Goal: Task Accomplishment & Management: Manage account settings

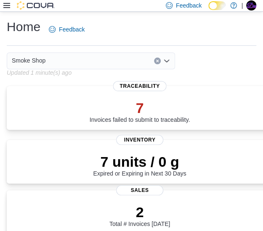
click at [108, 62] on div "Smoke Shop" at bounding box center [91, 61] width 168 height 17
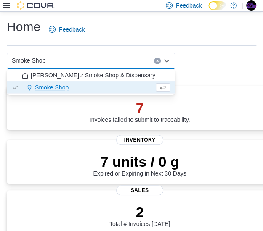
click at [108, 62] on div "Smoke Shop Combo box. Selected. Smoke Shop. Press Backspace to delete Smoke Sho…" at bounding box center [91, 61] width 168 height 17
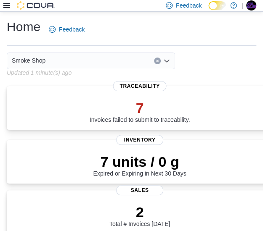
click at [130, 39] on div "Home Feedback" at bounding box center [131, 30] width 249 height 22
click at [8, 8] on icon at bounding box center [6, 5] width 7 height 7
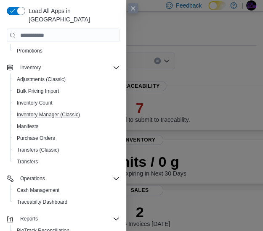
scroll to position [126, 0]
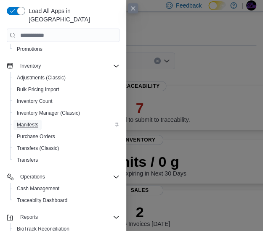
click at [33, 122] on span "Manifests" at bounding box center [27, 125] width 21 height 7
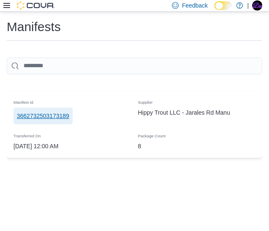
click at [42, 117] on span "3662732503173189" at bounding box center [43, 116] width 53 height 8
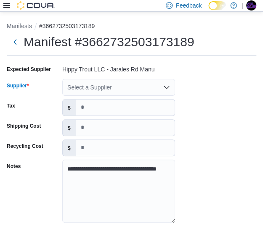
click at [122, 86] on div "Select a Supplier" at bounding box center [118, 87] width 113 height 17
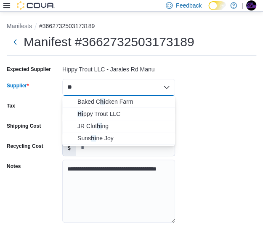
type input "**"
click at [100, 115] on span "Hi ppy Trout LLC" at bounding box center [123, 114] width 93 height 8
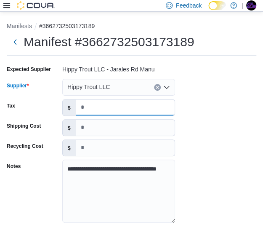
click at [134, 105] on input "Tax" at bounding box center [125, 108] width 99 height 16
click at [222, 126] on div "**********" at bounding box center [131, 147] width 249 height 168
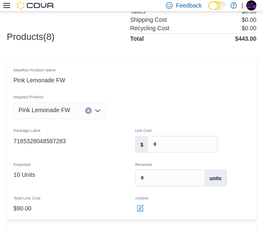
scroll to position [252, 0]
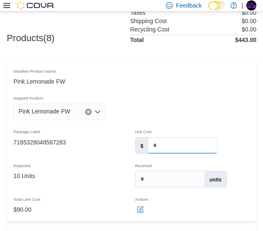
drag, startPoint x: 172, startPoint y: 144, endPoint x: 138, endPoint y: 156, distance: 35.3
click at [138, 156] on div "$ *" at bounding box center [193, 146] width 122 height 24
click at [130, 153] on td "Package Label 7185328048587283" at bounding box center [71, 141] width 122 height 34
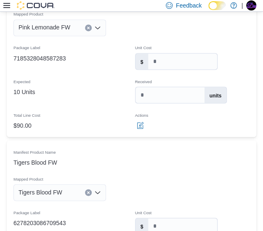
scroll to position [337, 0]
drag, startPoint x: 168, startPoint y: 125, endPoint x: 124, endPoint y: 131, distance: 44.6
drag, startPoint x: 124, startPoint y: 131, endPoint x: 82, endPoint y: 114, distance: 44.9
click at [82, 114] on div "Total Line Cost" at bounding box center [71, 113] width 122 height 13
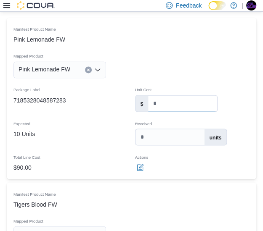
drag, startPoint x: 162, startPoint y: 102, endPoint x: 151, endPoint y: 108, distance: 11.5
click at [151, 108] on input "*" at bounding box center [182, 103] width 69 height 16
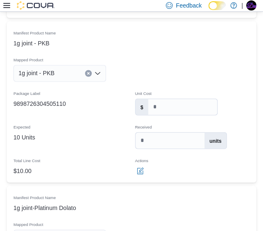
scroll to position [1220, 0]
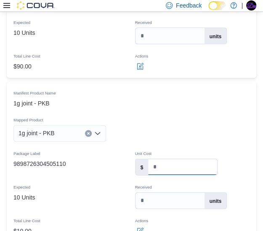
drag, startPoint x: 170, startPoint y: 168, endPoint x: 156, endPoint y: 168, distance: 13.9
click at [156, 168] on input "*" at bounding box center [182, 167] width 69 height 16
type input "****"
click at [236, 141] on tr "Manifest Product Name 1g joint - PKB Mapped Product 1g joint - PKB Package Labe…" at bounding box center [131, 163] width 249 height 162
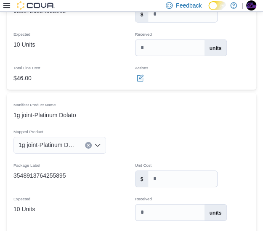
scroll to position [1388, 0]
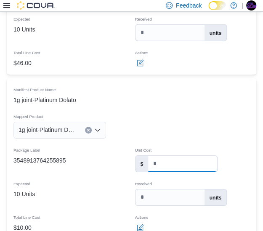
click at [166, 161] on input "*" at bounding box center [182, 164] width 69 height 16
click at [199, 129] on tr "Manifest Product Name 1g joint-Platinum Dolato Mapped Product 1g joint-Platinum…" at bounding box center [131, 159] width 249 height 162
click at [161, 160] on input "*****" at bounding box center [182, 164] width 69 height 16
type input "****"
click at [220, 135] on tr "Manifest Product Name 1g joint-Platinum Dolato Mapped Product 1g joint-Platinum…" at bounding box center [131, 159] width 249 height 162
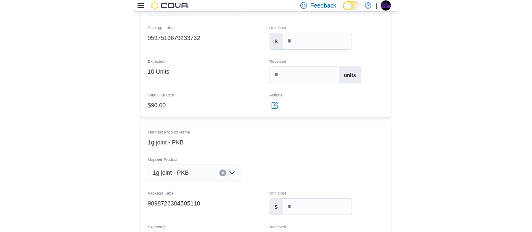
scroll to position [281, 0]
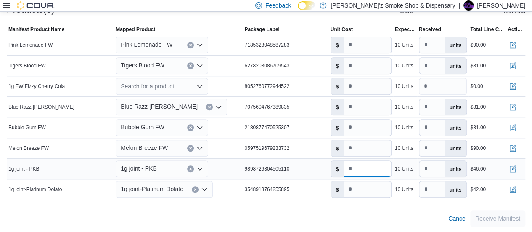
click at [367, 168] on input "****" at bounding box center [367, 169] width 47 height 16
drag, startPoint x: 351, startPoint y: 166, endPoint x: 357, endPoint y: 166, distance: 5.9
click at [357, 166] on input "*" at bounding box center [367, 169] width 47 height 16
type input "*"
click at [322, 169] on div "9898726304505110" at bounding box center [286, 169] width 86 height 10
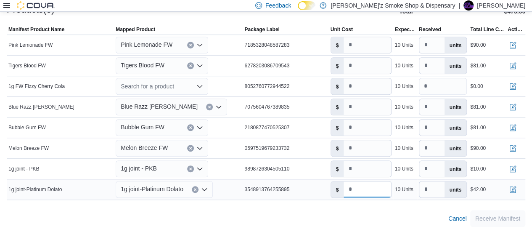
click at [351, 189] on input "****" at bounding box center [367, 189] width 47 height 16
drag, startPoint x: 352, startPoint y: 187, endPoint x: 360, endPoint y: 187, distance: 7.6
click at [360, 187] on input "*" at bounding box center [367, 189] width 47 height 16
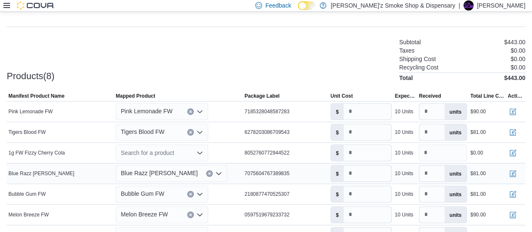
scroll to position [239, 0]
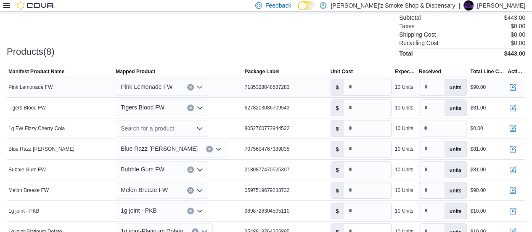
type input "*"
click at [201, 86] on icon "Open list of options" at bounding box center [199, 87] width 7 height 7
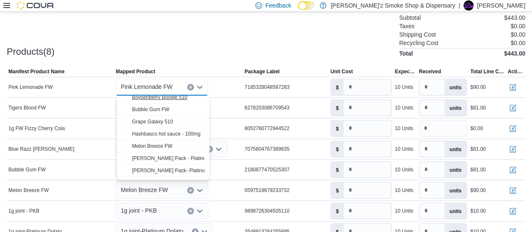
scroll to position [84, 0]
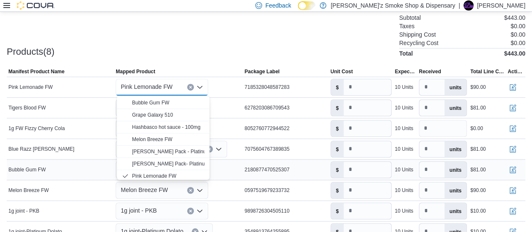
click at [166, 177] on span "Pink Lemonade FW" at bounding box center [154, 176] width 44 height 6
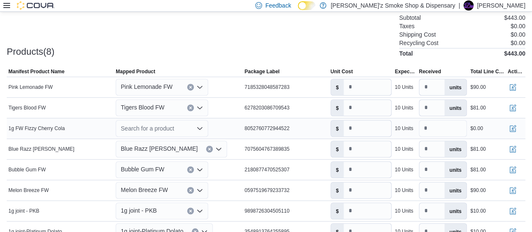
click at [202, 128] on icon "Open list of options" at bounding box center [199, 128] width 7 height 7
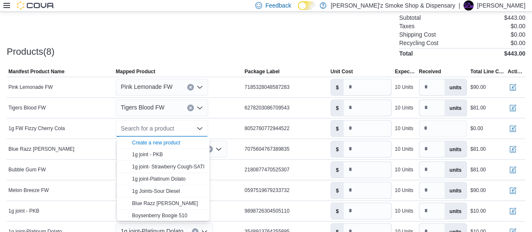
click at [183, 140] on span "Create a new product" at bounding box center [168, 142] width 72 height 8
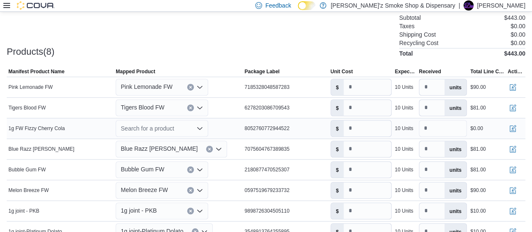
click at [183, 125] on div "Search for a product Combo box. Selected. Combo box input. Search for a product…" at bounding box center [162, 128] width 93 height 17
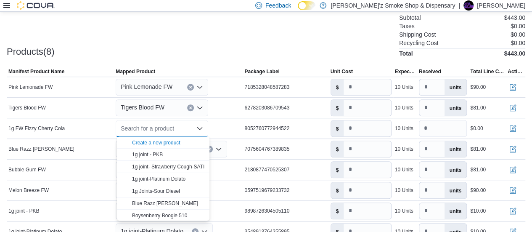
click at [160, 142] on div "Create a new product" at bounding box center [156, 142] width 48 height 7
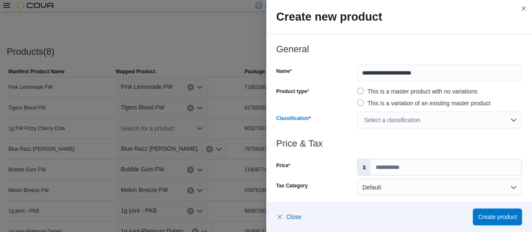
click at [421, 117] on div "Select a classification" at bounding box center [439, 119] width 165 height 17
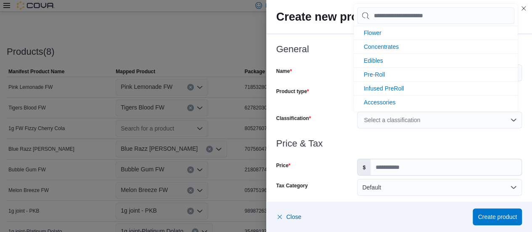
click at [422, 117] on div "Select a classification" at bounding box center [439, 119] width 165 height 17
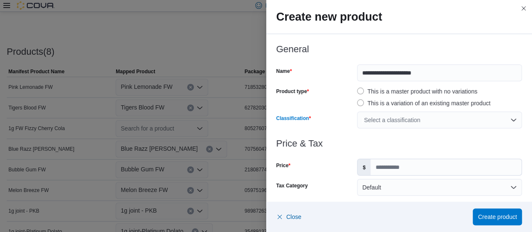
click at [405, 122] on div "Select a classification" at bounding box center [439, 119] width 165 height 17
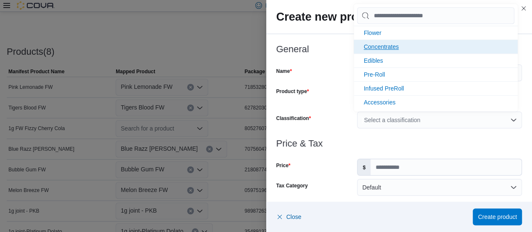
click at [378, 49] on span "Concentrates" at bounding box center [381, 46] width 35 height 7
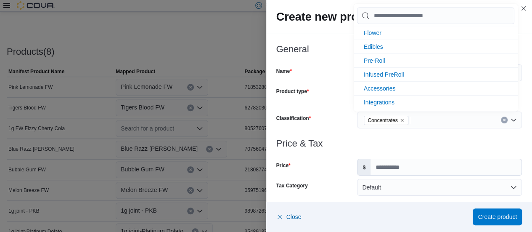
click at [337, 140] on h3 "Price & Tax" at bounding box center [399, 143] width 246 height 10
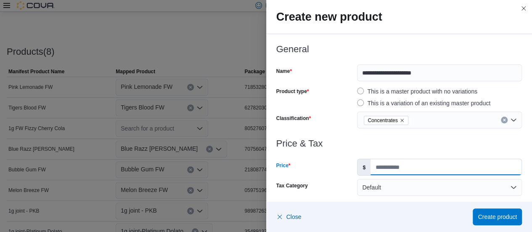
click at [381, 168] on input "Price" at bounding box center [446, 167] width 151 height 16
type input "**"
click at [429, 157] on div at bounding box center [399, 153] width 246 height 10
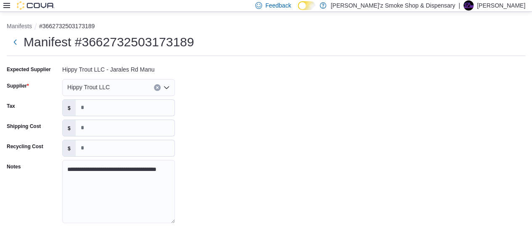
scroll to position [251, 0]
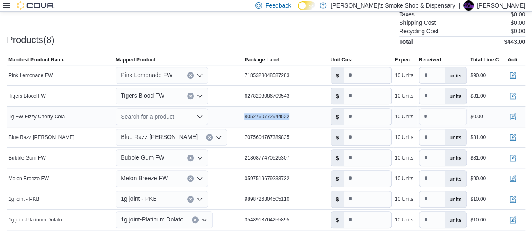
drag, startPoint x: 247, startPoint y: 115, endPoint x: 293, endPoint y: 118, distance: 46.3
click at [293, 118] on div "8052760772944522" at bounding box center [286, 116] width 86 height 10
copy span "8052760772944522"
click at [202, 116] on icon "Open list of options" at bounding box center [199, 116] width 5 height 3
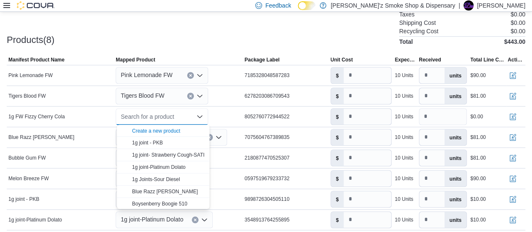
click at [188, 129] on span "Create a new product" at bounding box center [168, 130] width 72 height 8
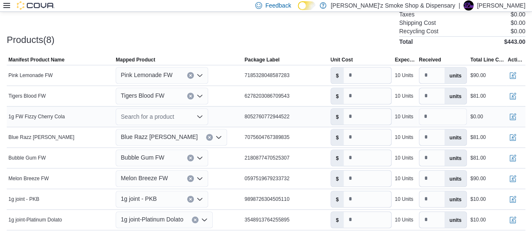
click at [204, 114] on div "Search for a product" at bounding box center [162, 116] width 93 height 17
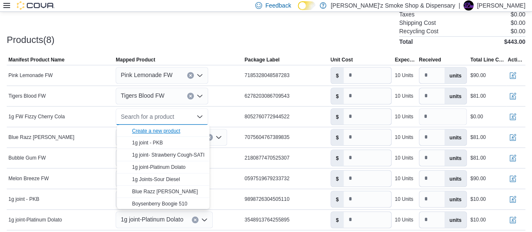
click at [166, 128] on div "Create a new product" at bounding box center [156, 130] width 48 height 7
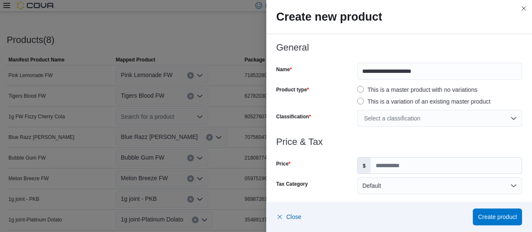
scroll to position [0, 0]
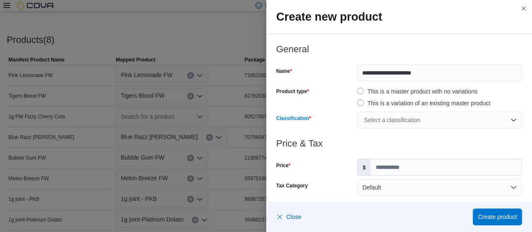
click at [376, 123] on div "Select a classification" at bounding box center [439, 119] width 165 height 17
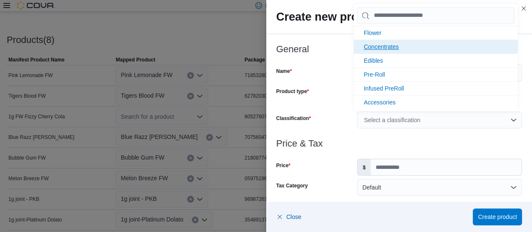
click at [391, 47] on span "Concentrates" at bounding box center [381, 46] width 35 height 7
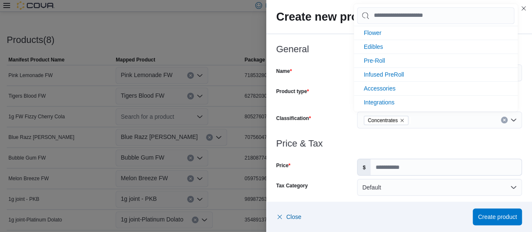
scroll to position [42, 0]
click at [381, 137] on div at bounding box center [399, 133] width 246 height 10
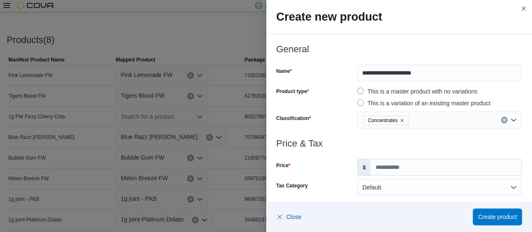
click at [376, 158] on div at bounding box center [399, 153] width 246 height 10
click at [376, 163] on input "Price" at bounding box center [446, 167] width 151 height 16
type input "**"
click at [363, 147] on h3 "Price & Tax" at bounding box center [399, 143] width 246 height 10
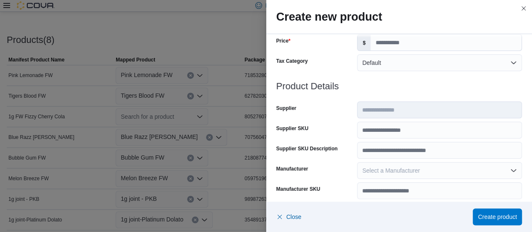
scroll to position [126, 0]
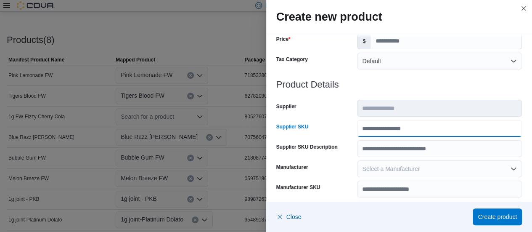
paste input "**********"
type input "**********"
click at [345, 115] on div "Supplier" at bounding box center [315, 108] width 78 height 17
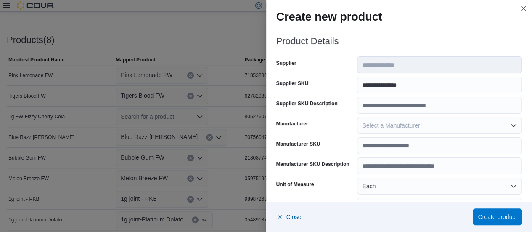
scroll to position [168, 0]
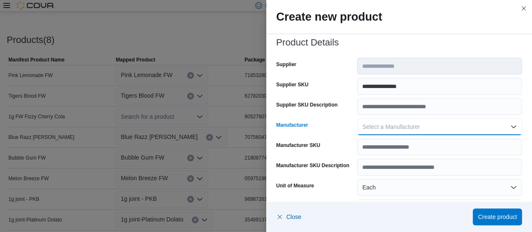
click at [395, 125] on span "Select a Manufacturer" at bounding box center [391, 126] width 58 height 7
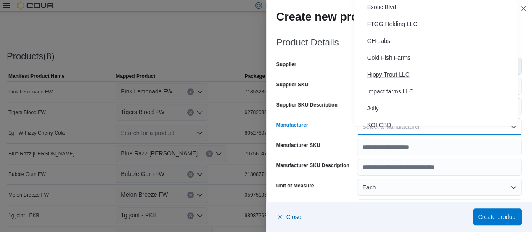
scroll to position [252, 0]
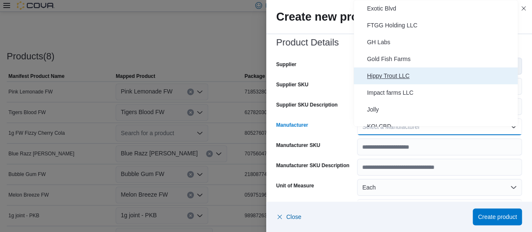
click at [409, 72] on span "Hippy Trout LLC" at bounding box center [440, 76] width 147 height 10
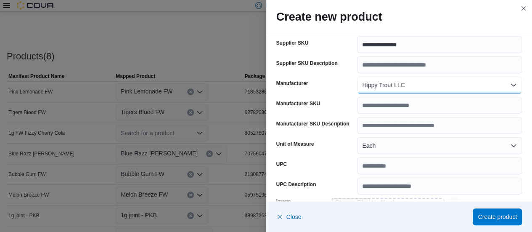
scroll to position [210, 0]
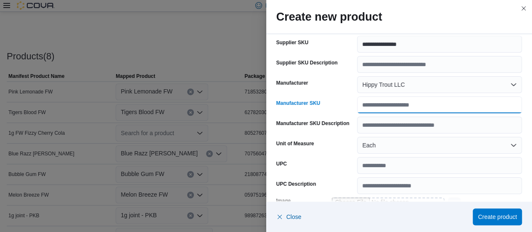
paste input "**********"
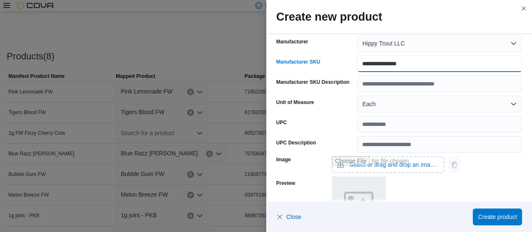
scroll to position [252, 0]
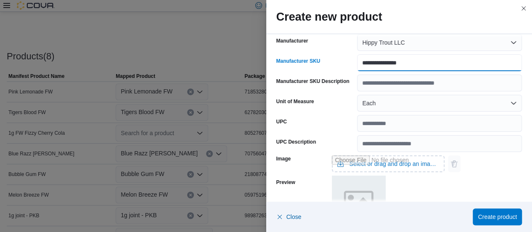
type input "**********"
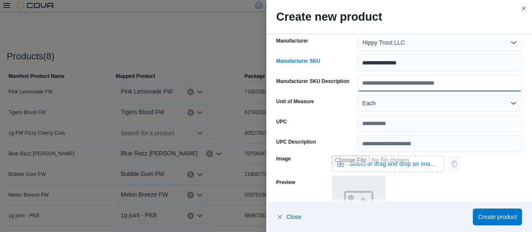
click at [438, 84] on input "Manufacturer SKU Description" at bounding box center [439, 82] width 165 height 17
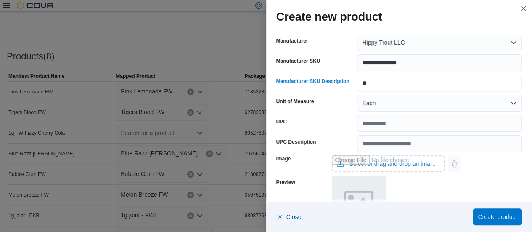
type input "*"
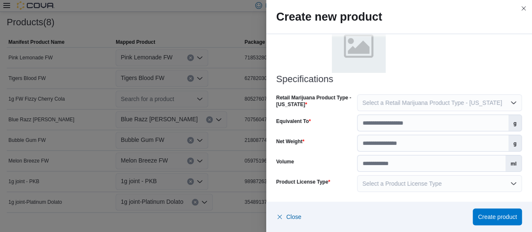
scroll to position [276, 0]
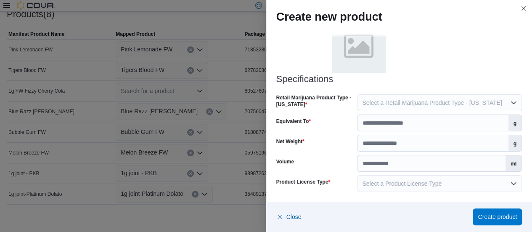
type input "**********"
click at [430, 129] on input "Equivalent To" at bounding box center [433, 123] width 151 height 16
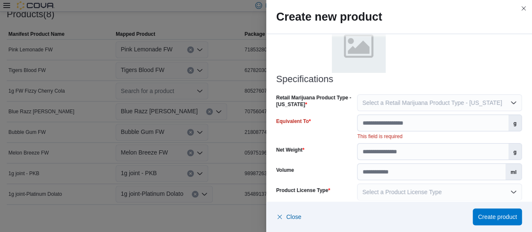
click at [509, 122] on label "g" at bounding box center [515, 123] width 13 height 16
click at [504, 122] on input "Equivalent To" at bounding box center [433, 123] width 151 height 16
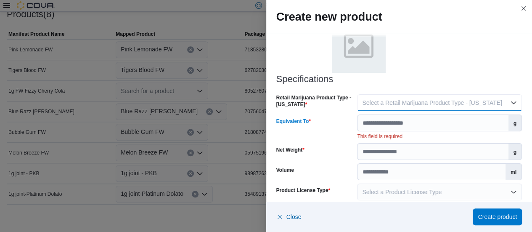
click at [505, 106] on button "Select a Retail Marijuana Product Type - New Mexico" at bounding box center [439, 102] width 165 height 17
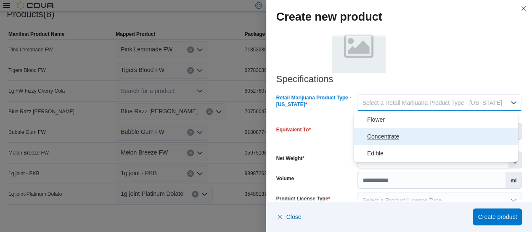
click at [408, 135] on span "Concentrate" at bounding box center [440, 136] width 147 height 10
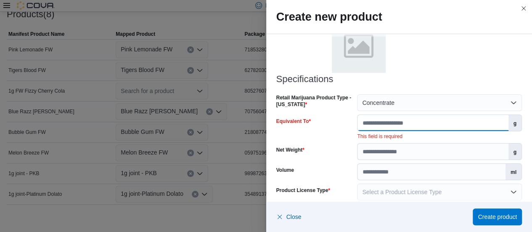
click at [400, 124] on input "Equivalent To" at bounding box center [433, 123] width 151 height 16
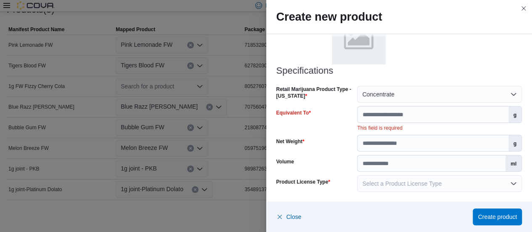
scroll to position [281, 0]
click at [362, 107] on input "Equivalent To" at bounding box center [433, 114] width 151 height 16
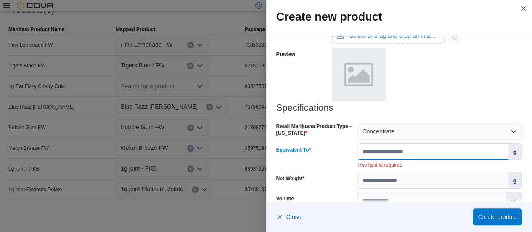
scroll to position [417, 0]
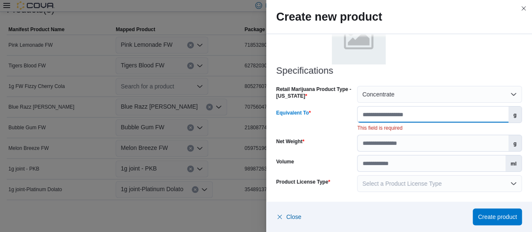
click at [366, 116] on input "Equivalent To" at bounding box center [433, 114] width 151 height 16
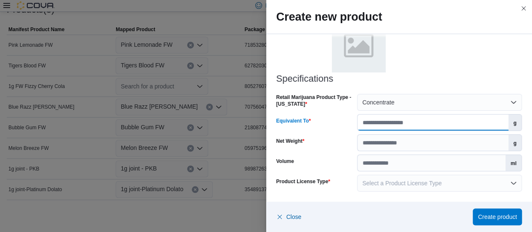
scroll to position [409, 0]
type input "*"
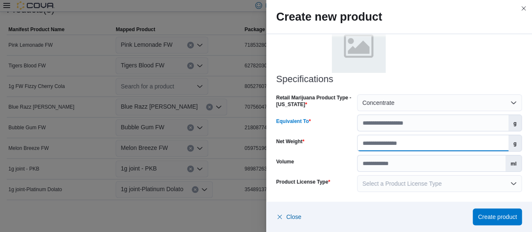
click at [361, 135] on input "Net Weight" at bounding box center [433, 143] width 151 height 16
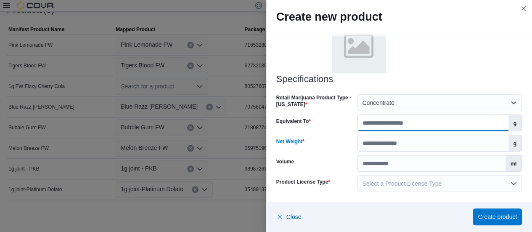
click at [364, 122] on input "*" at bounding box center [433, 123] width 151 height 16
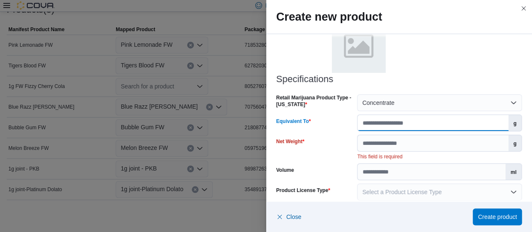
type input "*"
click at [365, 142] on input "Net Weight" at bounding box center [433, 143] width 151 height 16
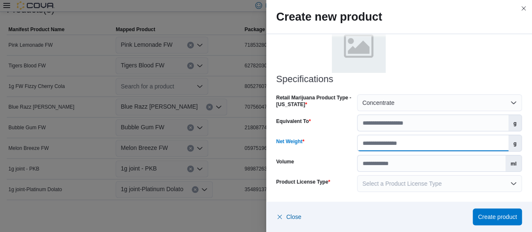
type input "*"
click at [337, 139] on div "Net Weight" at bounding box center [315, 143] width 78 height 17
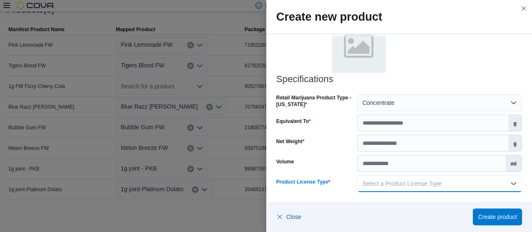
click at [391, 177] on button "Select a Product License Type" at bounding box center [439, 183] width 165 height 17
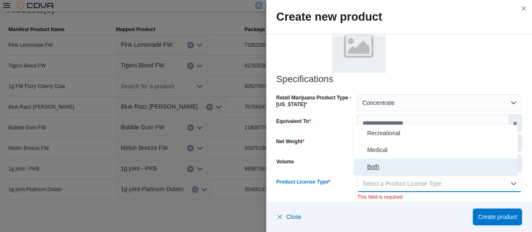
click at [377, 162] on span "Both" at bounding box center [440, 167] width 147 height 10
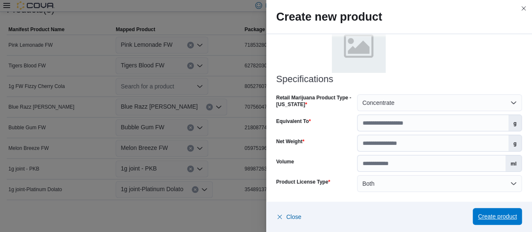
click at [483, 213] on span "Create product" at bounding box center [497, 216] width 39 height 8
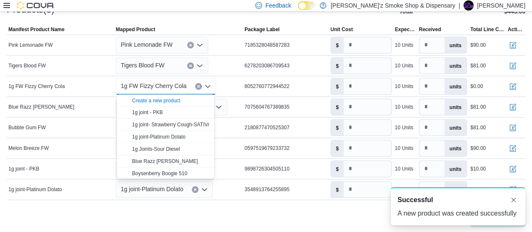
scroll to position [0, 0]
click at [255, 207] on div at bounding box center [266, 205] width 519 height 10
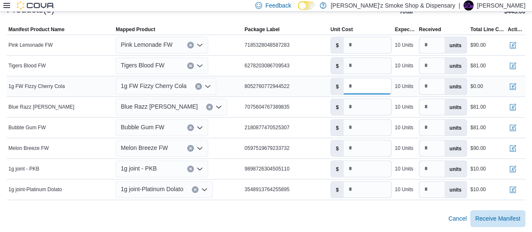
drag, startPoint x: 362, startPoint y: 87, endPoint x: 356, endPoint y: 86, distance: 5.5
click at [356, 86] on input "number" at bounding box center [367, 86] width 47 height 16
click at [360, 86] on input "number" at bounding box center [367, 86] width 47 height 16
type input "***"
click at [406, 20] on div at bounding box center [266, 20] width 519 height 10
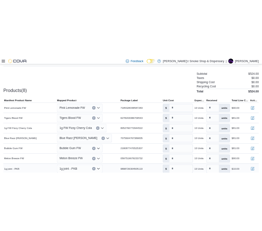
scroll to position [197, 0]
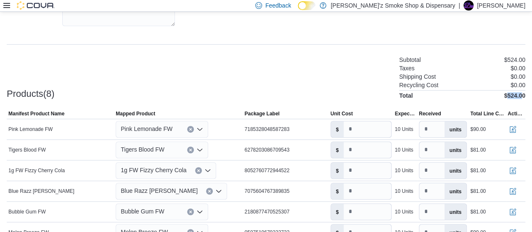
drag, startPoint x: 514, startPoint y: 95, endPoint x: 527, endPoint y: 95, distance: 13.0
click at [525, 95] on h4 "$524.00" at bounding box center [514, 95] width 21 height 7
click at [525, 99] on div at bounding box center [266, 104] width 519 height 10
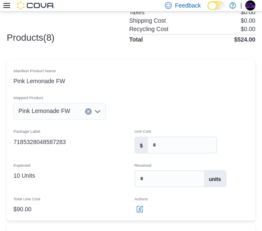
scroll to position [252, 0]
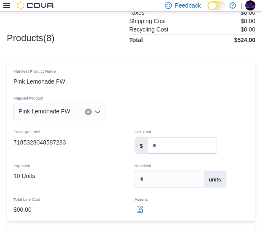
drag, startPoint x: 167, startPoint y: 152, endPoint x: 149, endPoint y: 151, distance: 17.3
click at [149, 151] on div "$ *" at bounding box center [176, 145] width 83 height 17
drag, startPoint x: 162, startPoint y: 144, endPoint x: 151, endPoint y: 139, distance: 11.3
click at [151, 139] on input "*" at bounding box center [182, 146] width 69 height 16
type input "****"
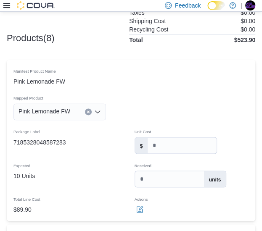
click at [180, 115] on tr "Manifest Product Name Pink Lemonade FW Mapped Product Pink Lemonade FW Package …" at bounding box center [131, 141] width 249 height 162
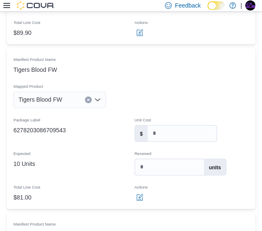
scroll to position [463, 0]
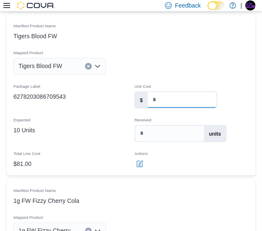
click at [166, 103] on input "***" at bounding box center [182, 100] width 69 height 16
type input "****"
click at [168, 80] on div "Unit Cost" at bounding box center [191, 84] width 121 height 13
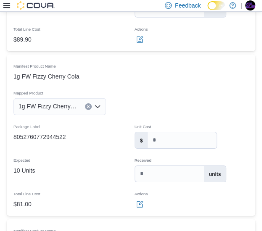
scroll to position [589, 0]
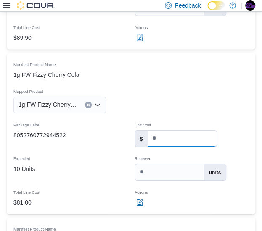
click at [165, 138] on input "***" at bounding box center [182, 139] width 69 height 16
type input "****"
click at [180, 113] on tr "Manifest Product Name 1g FW Fizzy Cherry Cola Mapped Product 1g FW Fizzy Cherry…" at bounding box center [131, 134] width 249 height 162
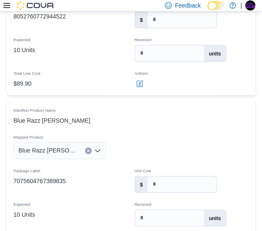
scroll to position [715, 0]
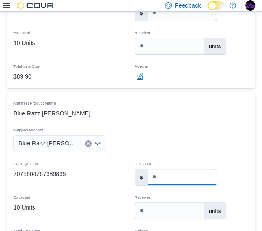
click at [165, 178] on input "***" at bounding box center [182, 178] width 69 height 16
type input "****"
click at [154, 158] on div "Unit Cost" at bounding box center [191, 162] width 121 height 13
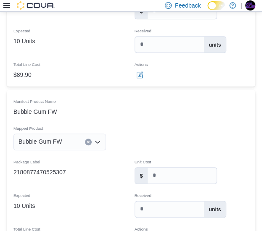
scroll to position [883, 0]
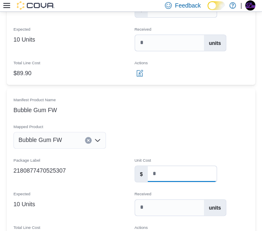
click at [170, 171] on input "***" at bounding box center [182, 174] width 69 height 16
type input "****"
click at [215, 140] on tr "Manifest Product Name Bubble Gum FW Mapped Product Bubble Gum FW Package Label …" at bounding box center [131, 169] width 249 height 162
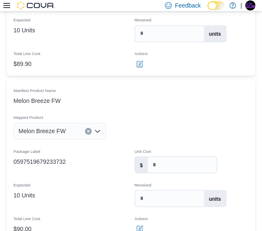
scroll to position [1094, 0]
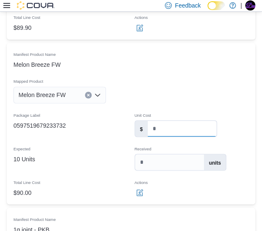
click at [159, 128] on input "*" at bounding box center [182, 129] width 69 height 16
drag, startPoint x: 159, startPoint y: 128, endPoint x: 153, endPoint y: 125, distance: 7.2
click at [153, 125] on input "*" at bounding box center [182, 129] width 69 height 16
click at [159, 127] on input "*" at bounding box center [182, 129] width 69 height 16
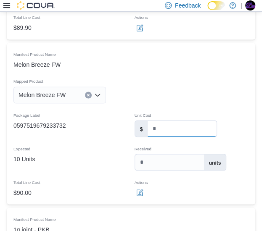
click at [159, 127] on input "*" at bounding box center [182, 129] width 69 height 16
click at [157, 127] on input "*" at bounding box center [182, 129] width 69 height 16
type input "****"
click at [181, 100] on tr "Manifest Product Name Melon Breeze FW Mapped Product Melon Breeze FW Package La…" at bounding box center [131, 124] width 249 height 162
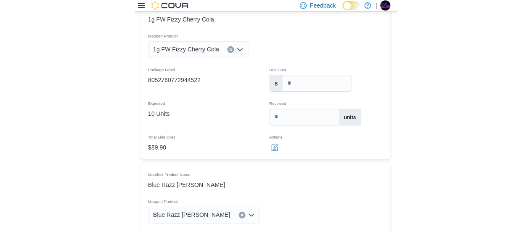
scroll to position [281, 0]
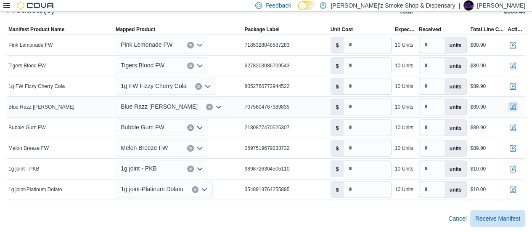
click at [516, 106] on button "button" at bounding box center [513, 106] width 10 height 10
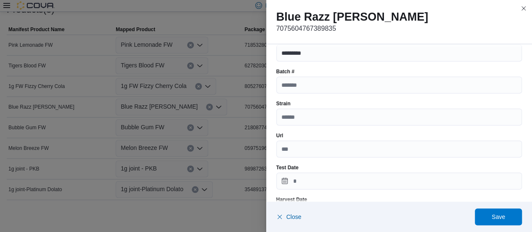
scroll to position [42, 0]
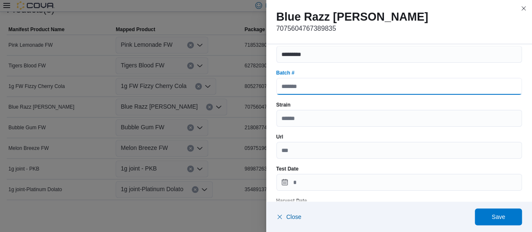
click at [329, 81] on input "Batch #" at bounding box center [399, 86] width 246 height 17
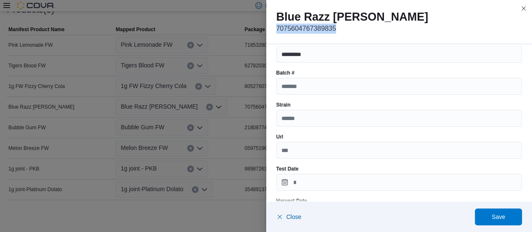
drag, startPoint x: 273, startPoint y: 29, endPoint x: 331, endPoint y: 31, distance: 57.7
click at [331, 31] on p "7075604767389835" at bounding box center [399, 29] width 246 height 10
copy p "7075604767389835"
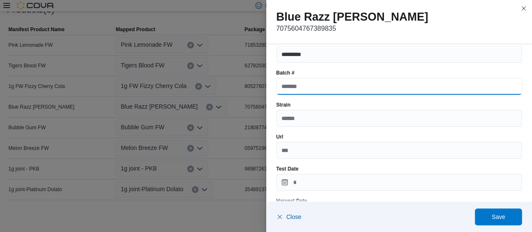
click at [296, 89] on input "Batch #" at bounding box center [399, 86] width 246 height 17
paste input "**********"
type input "**********"
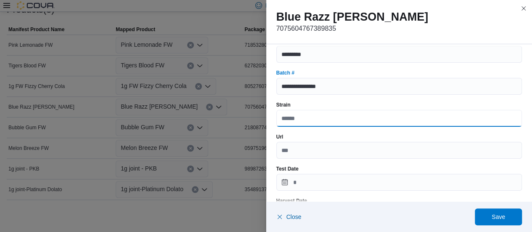
click at [310, 119] on input "Strain" at bounding box center [399, 118] width 246 height 17
type input "**********"
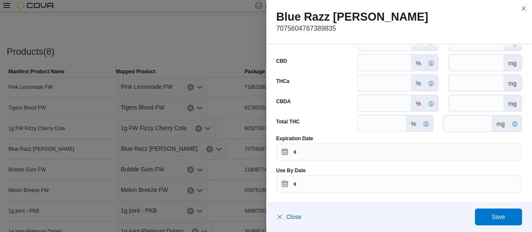
scroll to position [438, 0]
click at [286, 212] on span "Close" at bounding box center [288, 216] width 25 height 17
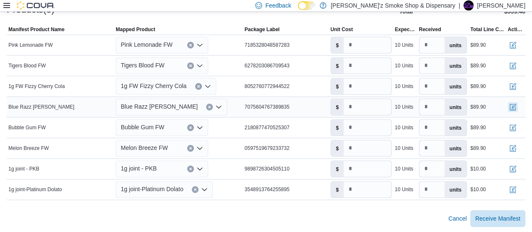
scroll to position [281, 0]
click at [490, 214] on span "Receive Manifest" at bounding box center [497, 218] width 45 height 8
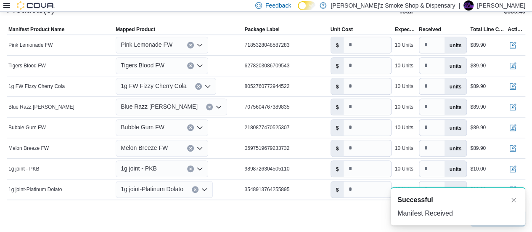
scroll to position [0, 0]
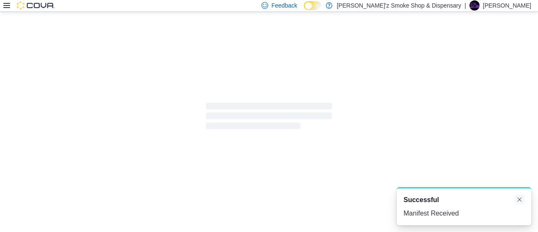
click at [517, 196] on button "Dismiss toast" at bounding box center [520, 199] width 10 height 10
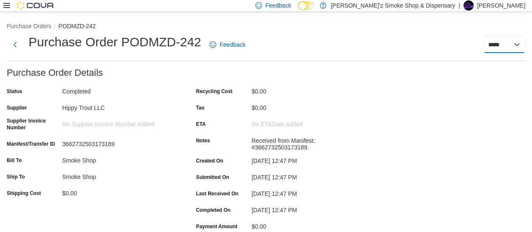
click at [514, 48] on select "**********" at bounding box center [504, 44] width 42 height 17
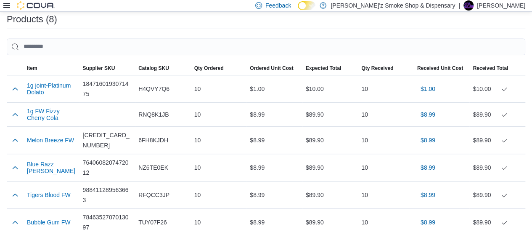
scroll to position [252, 0]
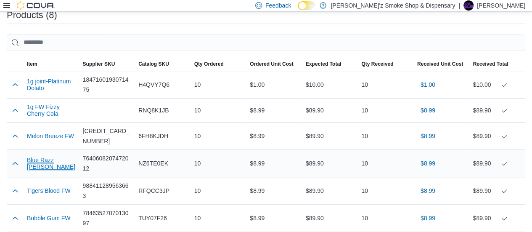
click at [28, 162] on button "Blue Razz Rush FW" at bounding box center [51, 162] width 49 height 13
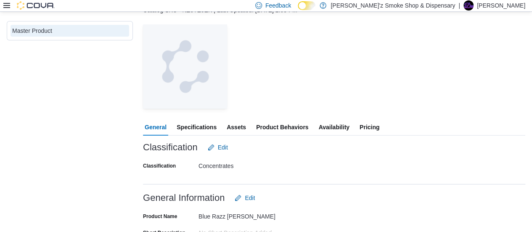
scroll to position [58, 0]
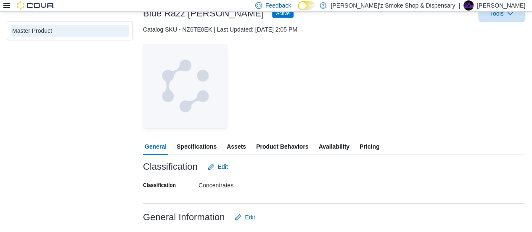
click at [364, 146] on span "Pricing" at bounding box center [370, 146] width 20 height 17
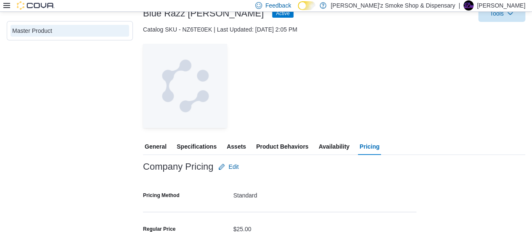
scroll to position [140, 0]
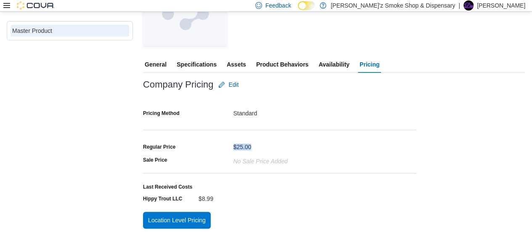
drag, startPoint x: 233, startPoint y: 145, endPoint x: 250, endPoint y: 144, distance: 17.3
click at [250, 144] on div "$25.00" at bounding box center [242, 145] width 18 height 10
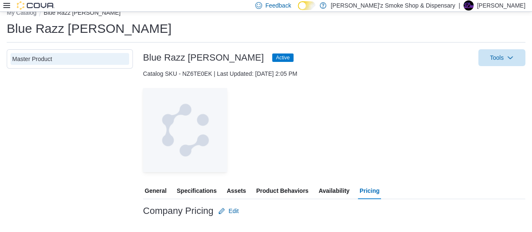
scroll to position [13, 0]
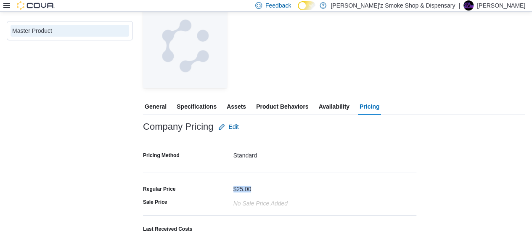
click at [281, 139] on div at bounding box center [279, 138] width 273 height 7
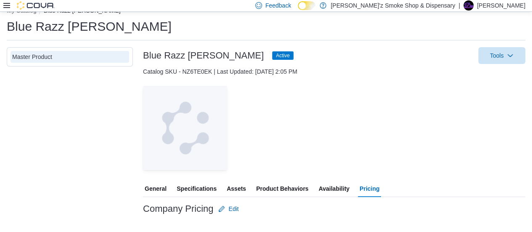
scroll to position [0, 0]
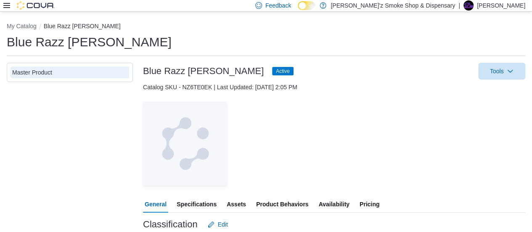
click at [42, 74] on div "Master Product" at bounding box center [69, 72] width 115 height 8
click at [61, 26] on button "Blue Razz Rush FW" at bounding box center [82, 26] width 77 height 7
click at [24, 28] on button "My Catalog" at bounding box center [22, 26] width 30 height 7
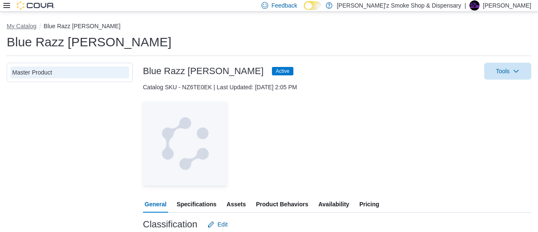
select select "**********"
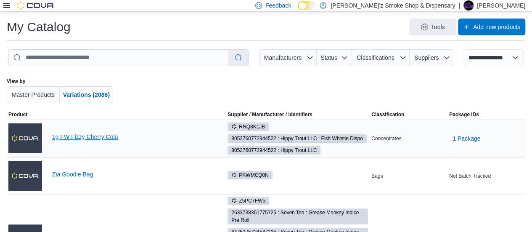
click at [105, 138] on link "1g FW Fizzy Cherry Cola" at bounding box center [132, 136] width 160 height 7
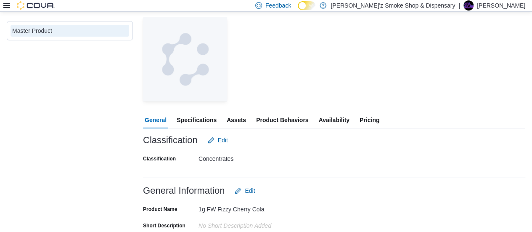
click at [359, 120] on button "Pricing" at bounding box center [369, 119] width 23 height 17
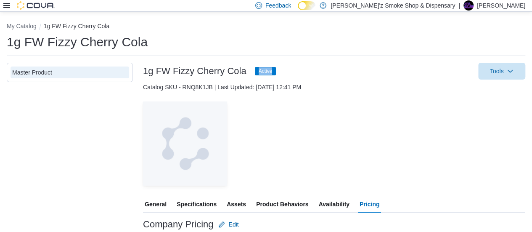
drag, startPoint x: 281, startPoint y: 71, endPoint x: 257, endPoint y: 66, distance: 24.1
click at [256, 65] on div "1g FW Fizzy Cherry Cola Active Tools" at bounding box center [334, 71] width 382 height 17
click at [29, 27] on button "My Catalog" at bounding box center [22, 26] width 30 height 7
select select "**********"
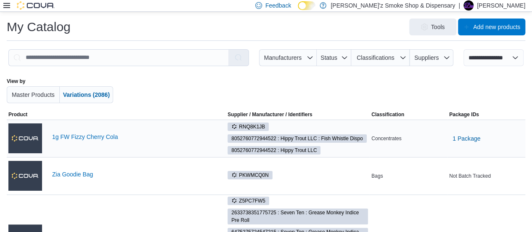
click at [89, 140] on div "1g FW Fizzy Cherry Cola" at bounding box center [132, 138] width 160 height 10
click at [88, 136] on link "1g FW Fizzy Cherry Cola" at bounding box center [132, 136] width 160 height 7
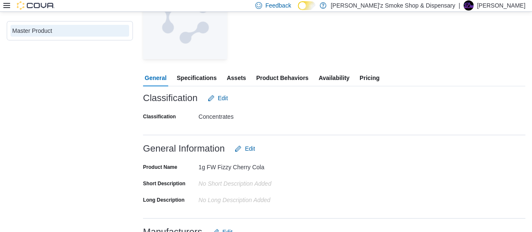
click at [363, 80] on span "Pricing" at bounding box center [370, 77] width 20 height 17
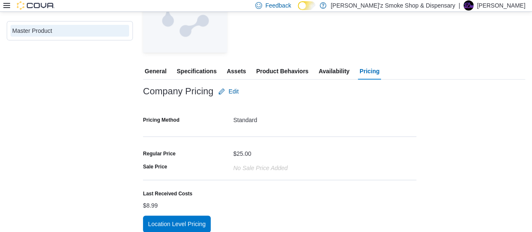
scroll to position [140, 0]
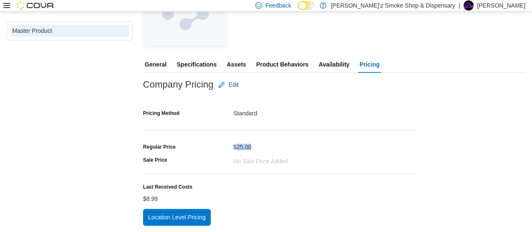
drag, startPoint x: 254, startPoint y: 140, endPoint x: 235, endPoint y: 140, distance: 19.8
click at [235, 140] on div "$25.00" at bounding box center [324, 145] width 183 height 10
click at [339, 71] on span "Availability" at bounding box center [333, 64] width 31 height 17
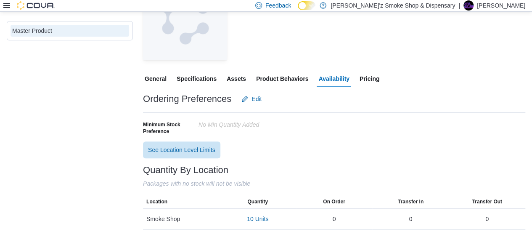
scroll to position [129, 0]
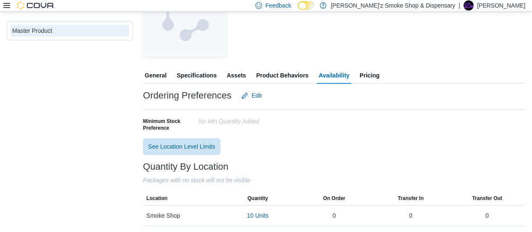
click at [286, 72] on span "Product Behaviors" at bounding box center [282, 75] width 52 height 17
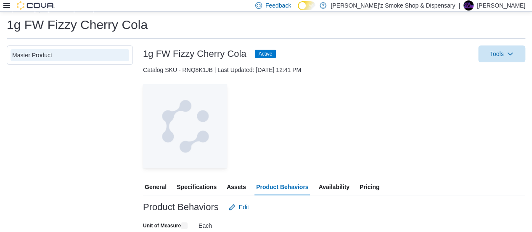
scroll to position [74, 0]
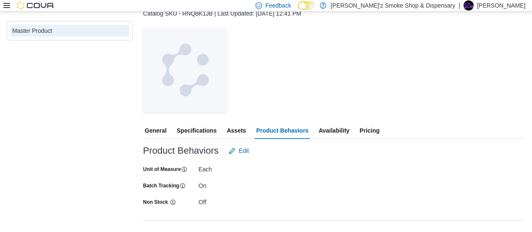
click at [246, 129] on button "Assets" at bounding box center [236, 130] width 23 height 17
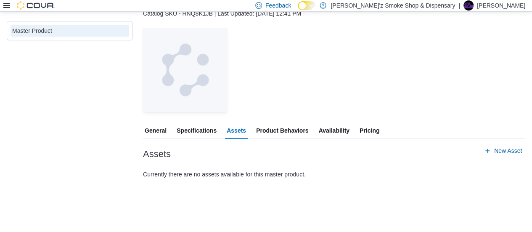
click at [204, 130] on span "Specifications" at bounding box center [197, 130] width 40 height 17
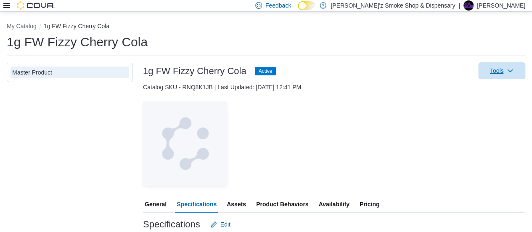
click at [511, 71] on span "Tools" at bounding box center [501, 70] width 37 height 17
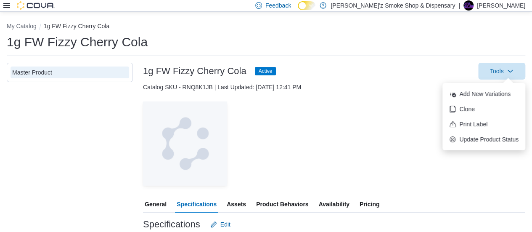
click at [275, 91] on div at bounding box center [334, 96] width 382 height 10
